Goal: Information Seeking & Learning: Learn about a topic

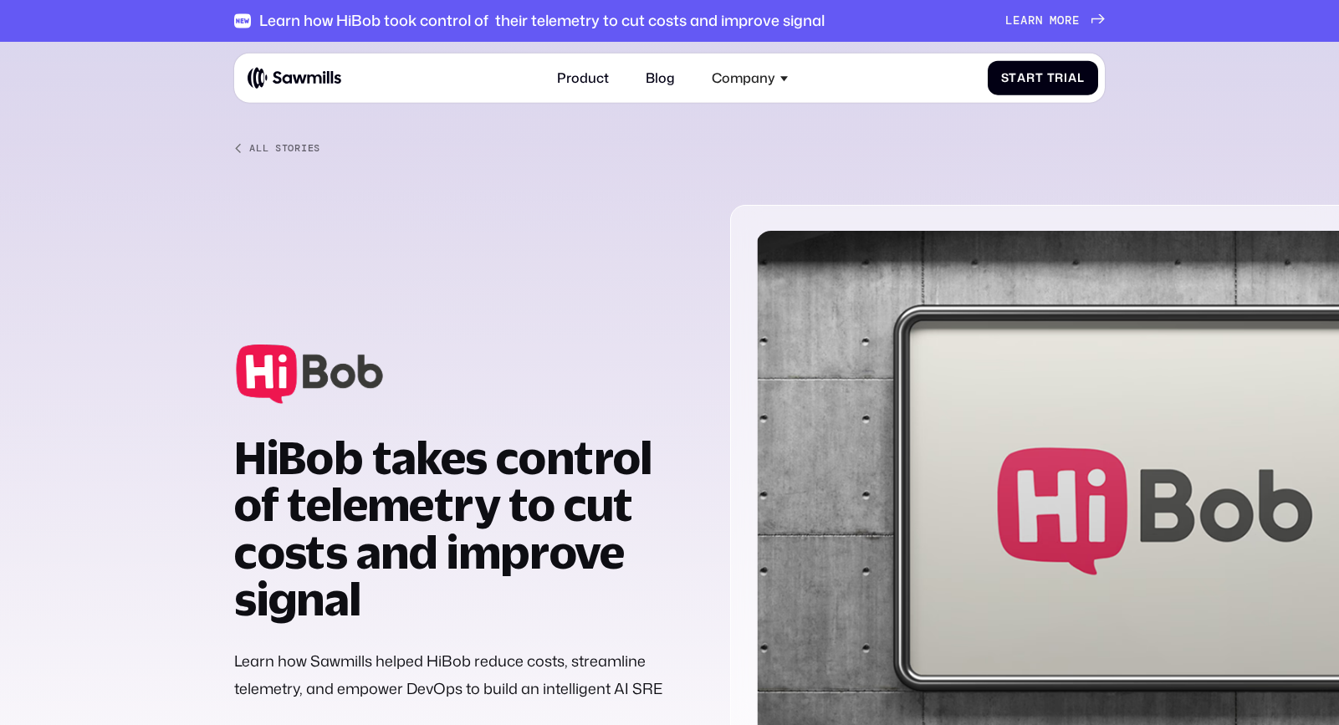
click at [309, 147] on div "All Stories" at bounding box center [284, 148] width 71 height 12
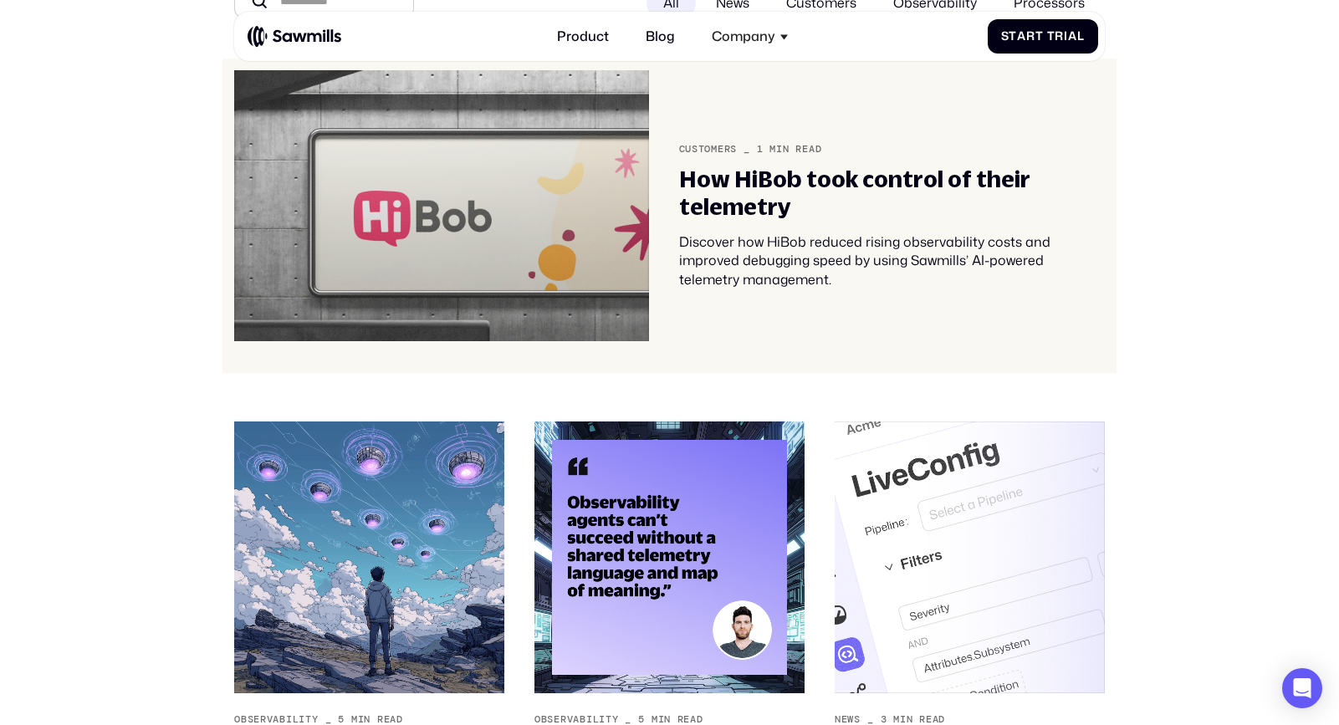
scroll to position [174, 0]
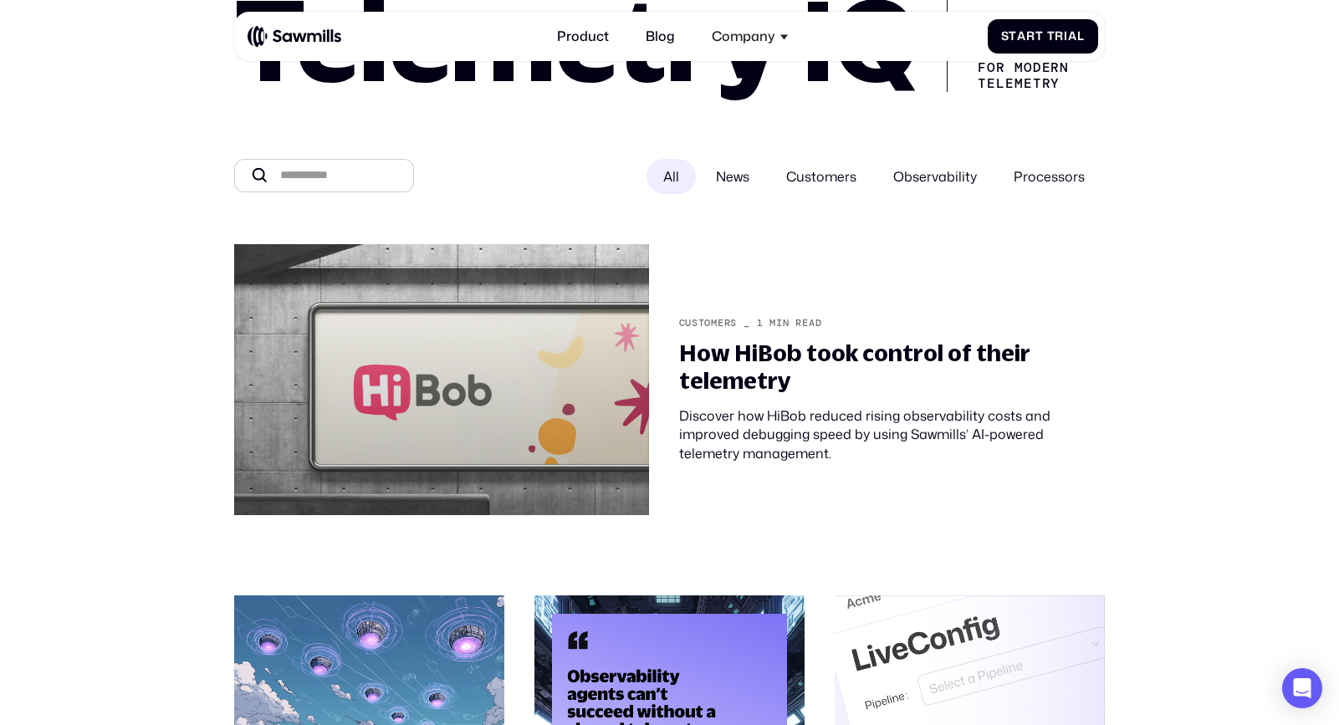
click at [729, 179] on span "News" at bounding box center [732, 176] width 33 height 18
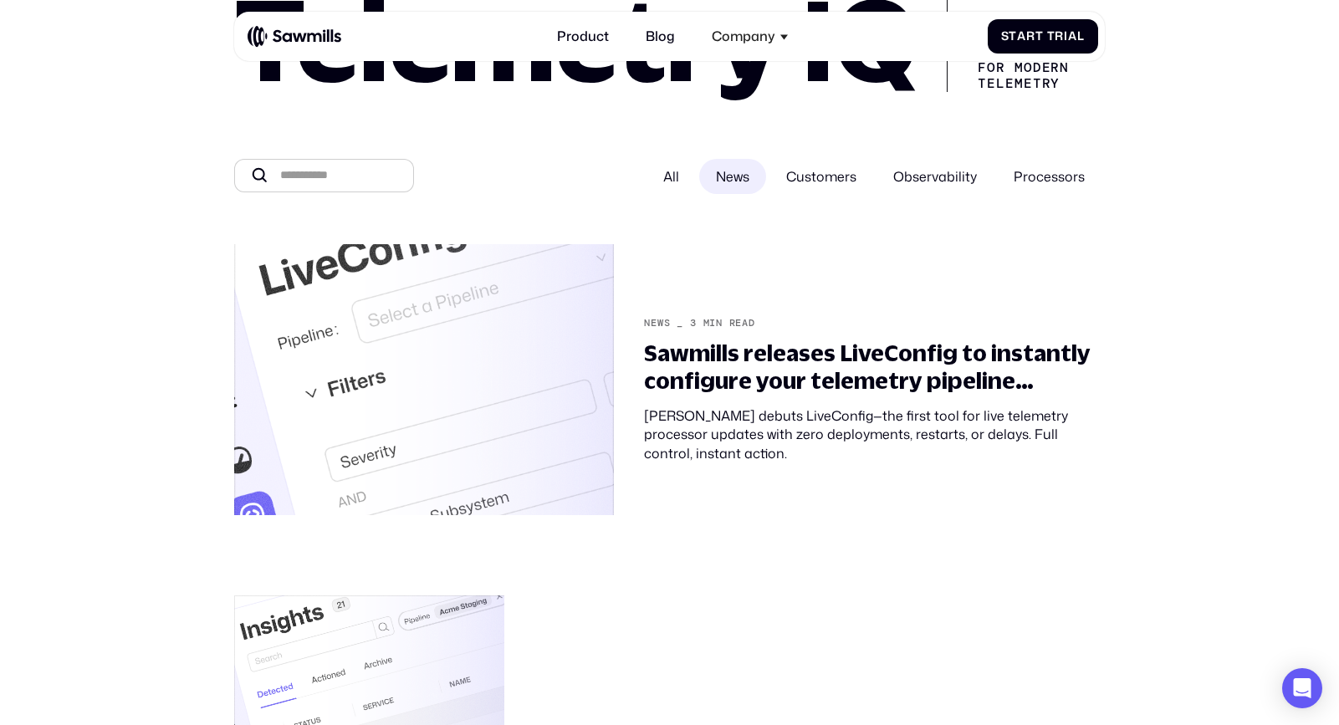
click at [825, 183] on span "Customers" at bounding box center [821, 176] width 70 height 18
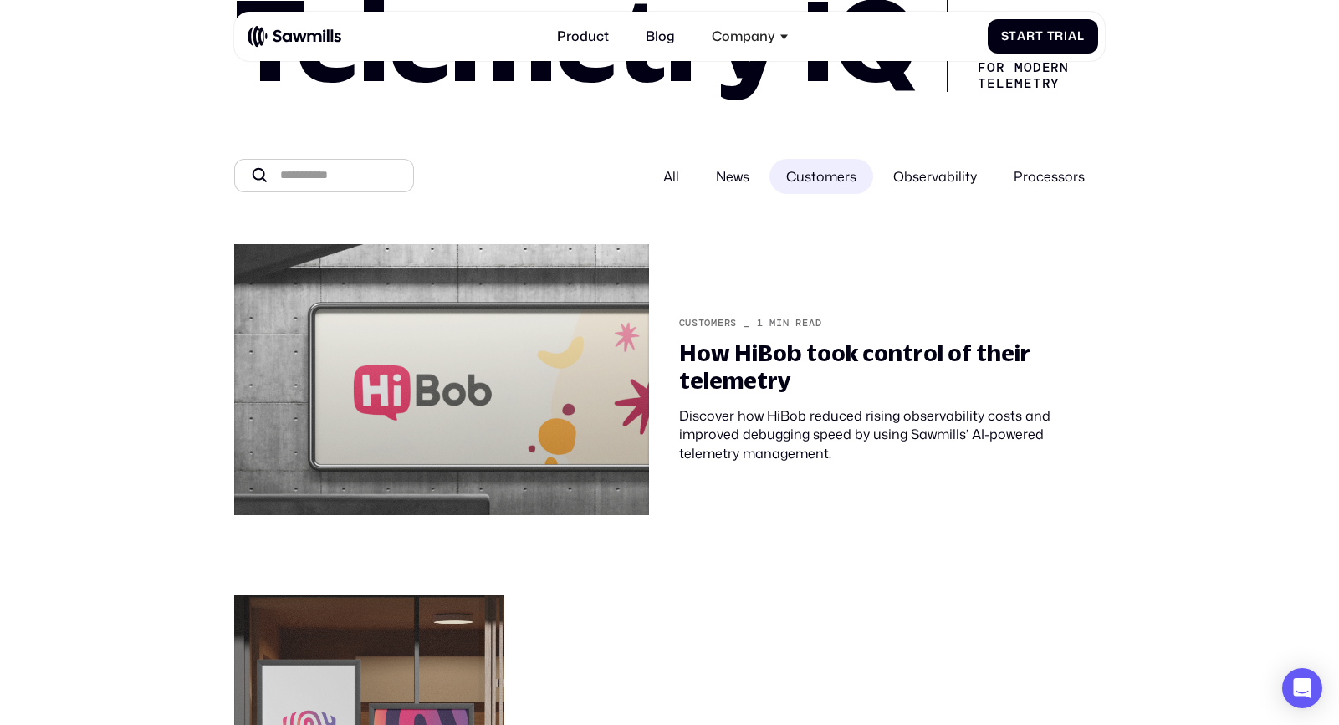
click at [916, 186] on span "Observability" at bounding box center [935, 176] width 84 height 18
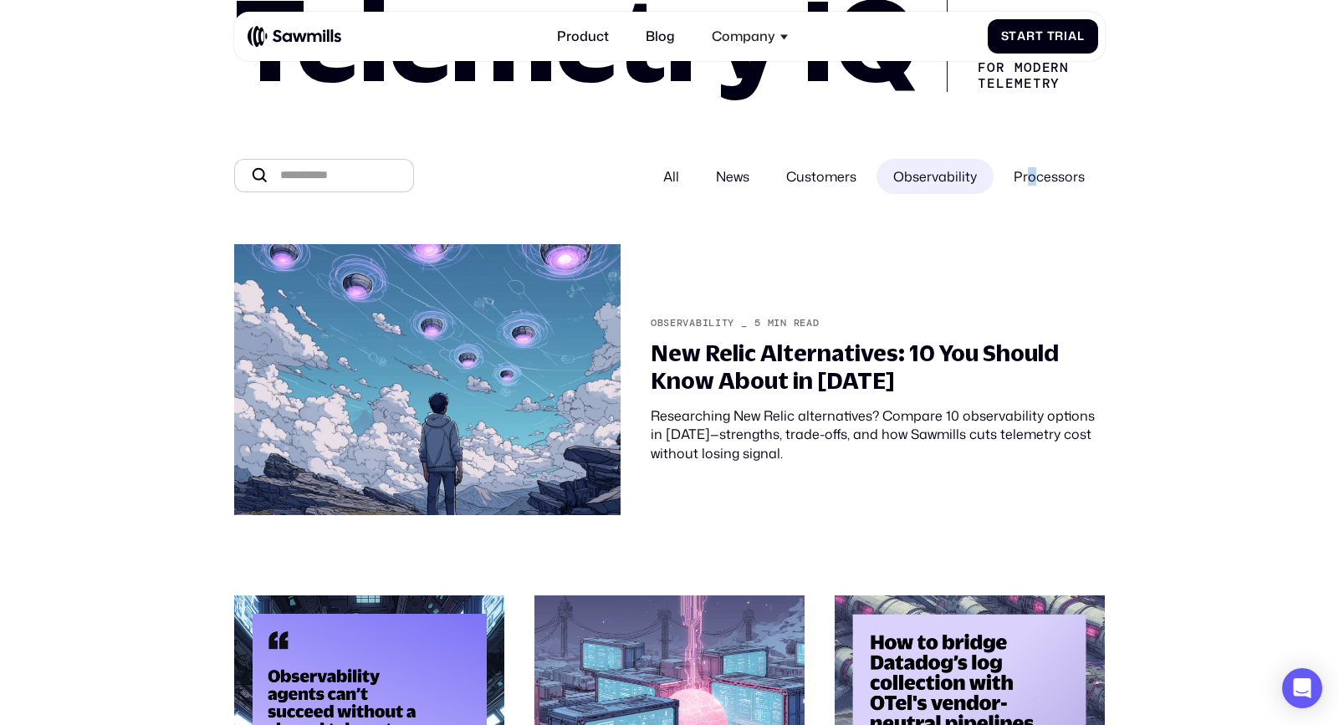
click at [1034, 181] on span "Processors" at bounding box center [1048, 176] width 71 height 18
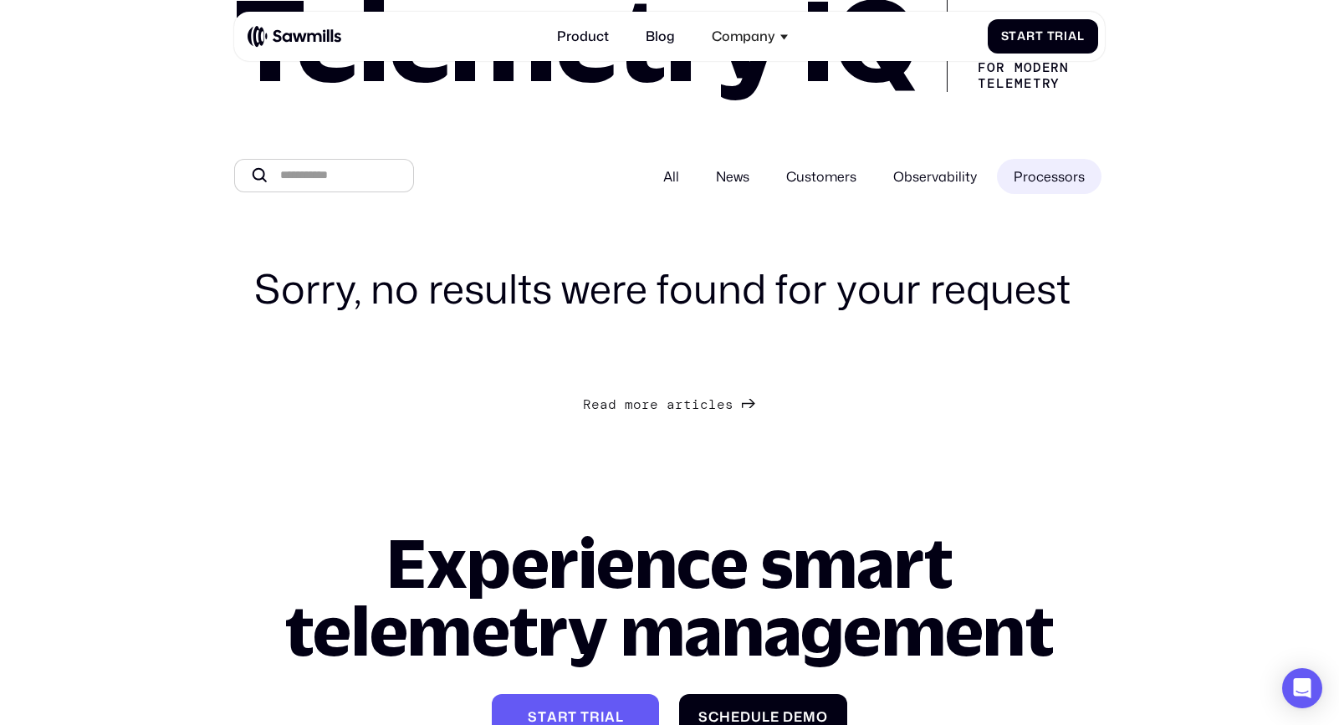
click at [681, 181] on label "All" at bounding box center [670, 176] width 49 height 35
